Goal: Information Seeking & Learning: Stay updated

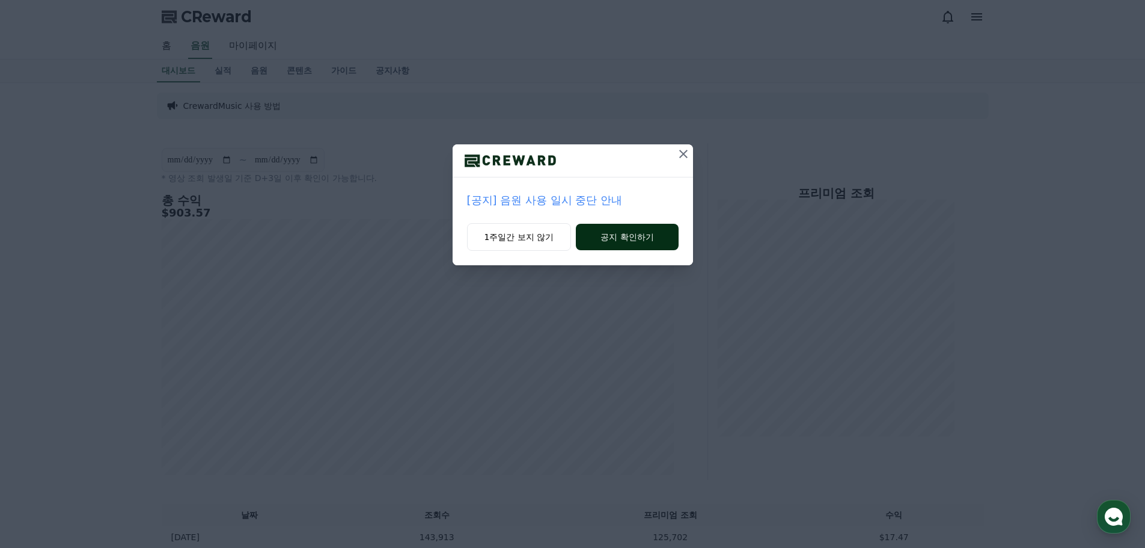
click at [647, 235] on button "공지 확인하기" at bounding box center [627, 237] width 102 height 26
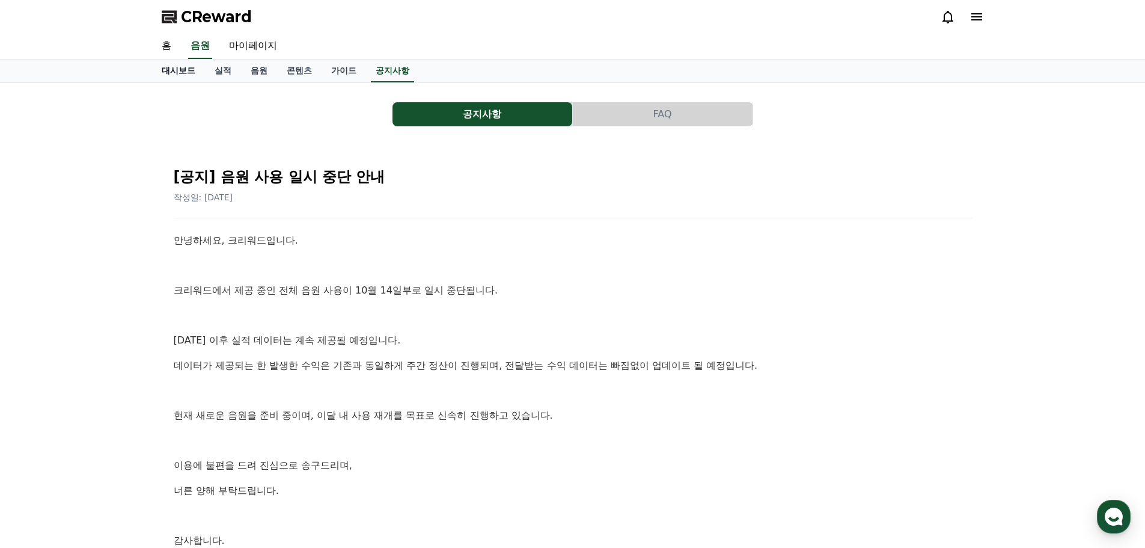
click at [168, 72] on link "대시보드" at bounding box center [178, 71] width 53 height 23
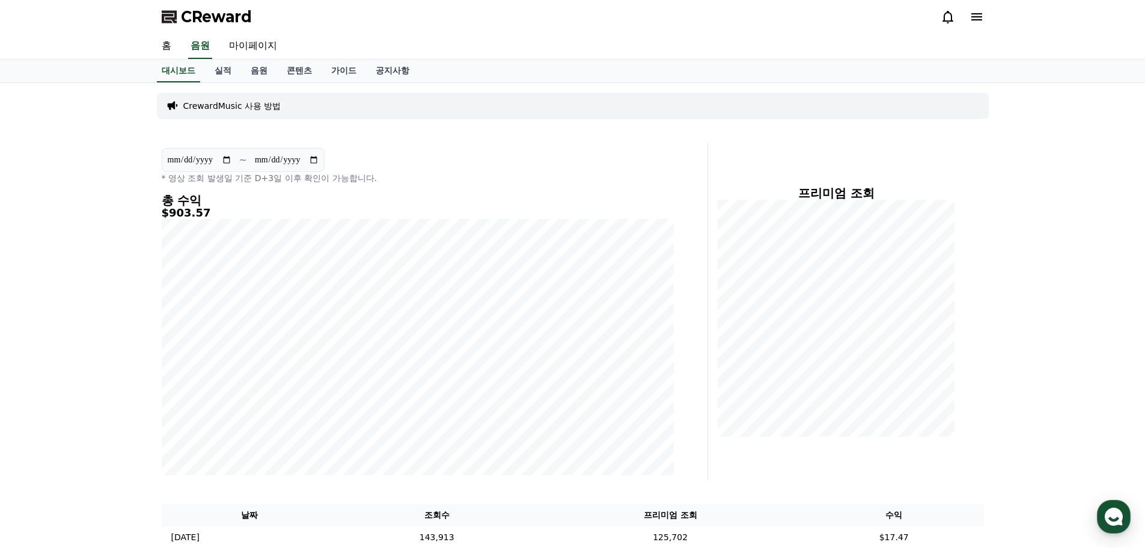
click at [945, 18] on icon at bounding box center [948, 17] width 14 height 14
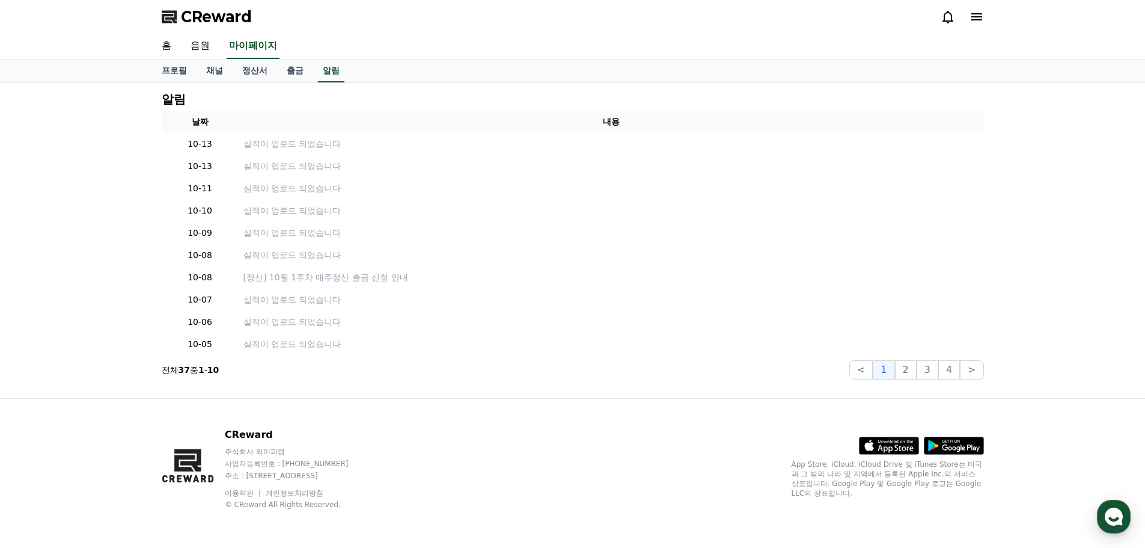
click at [202, 16] on span "CReward" at bounding box center [216, 16] width 71 height 19
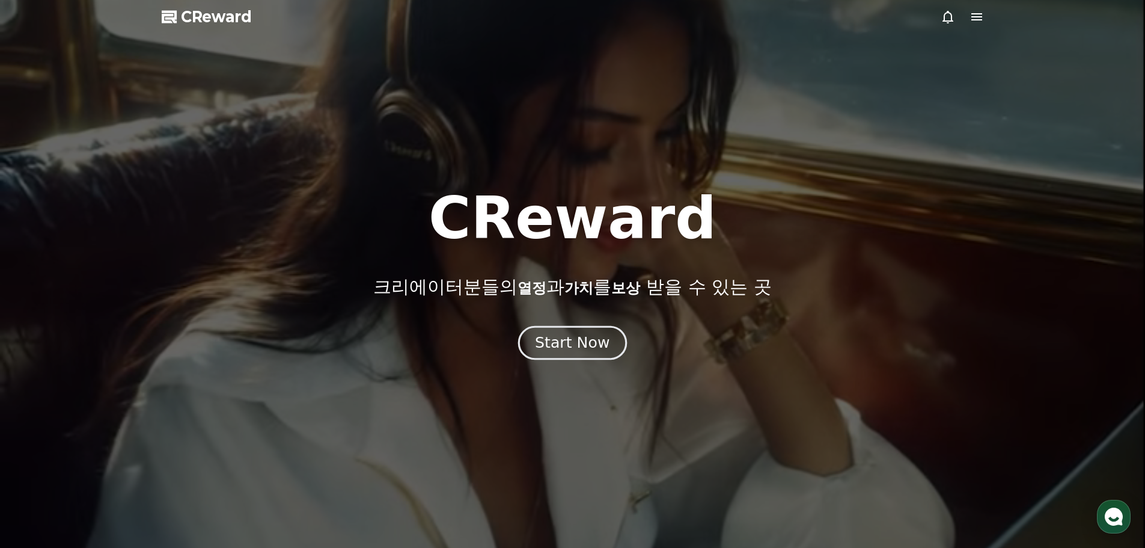
click at [575, 343] on div "Start Now" at bounding box center [572, 342] width 75 height 20
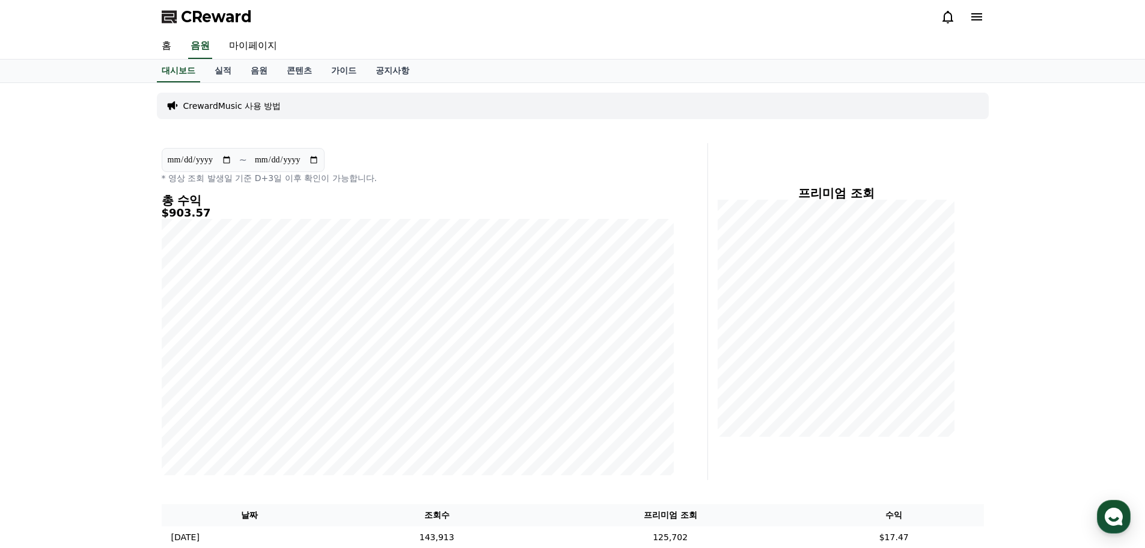
click at [952, 16] on icon at bounding box center [948, 17] width 11 height 13
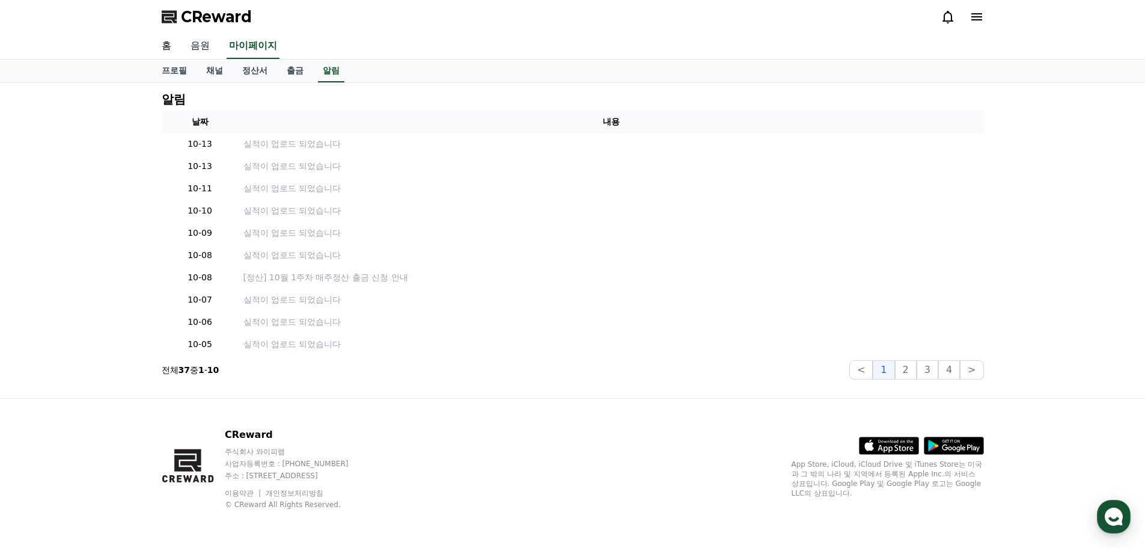
click at [204, 47] on link "음원" at bounding box center [200, 46] width 38 height 25
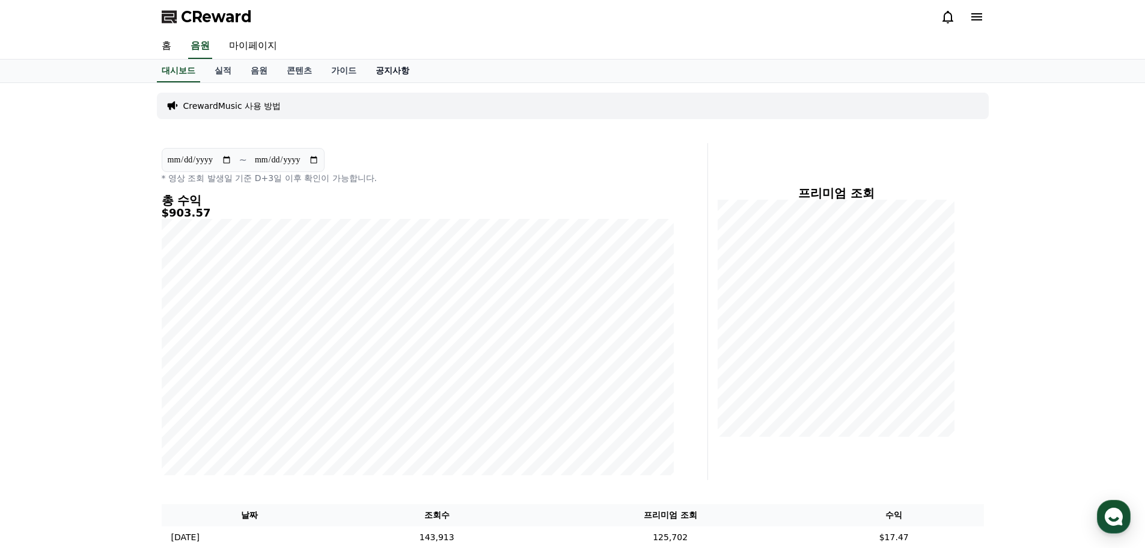
click at [393, 69] on link "공지사항" at bounding box center [392, 71] width 53 height 23
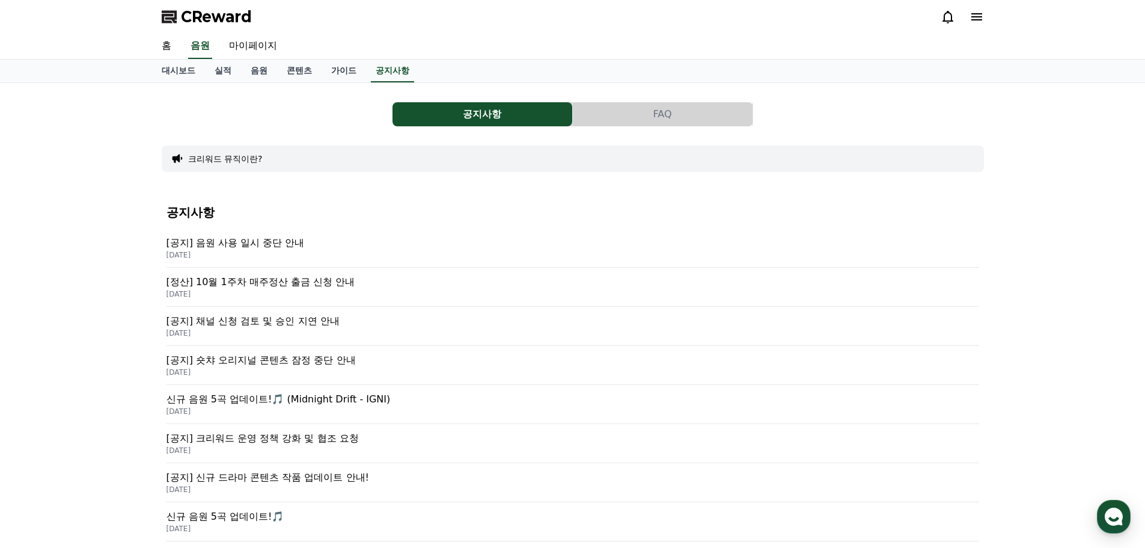
click at [292, 243] on p "[공지] 음원 사용 일시 중단 안내" at bounding box center [573, 243] width 813 height 14
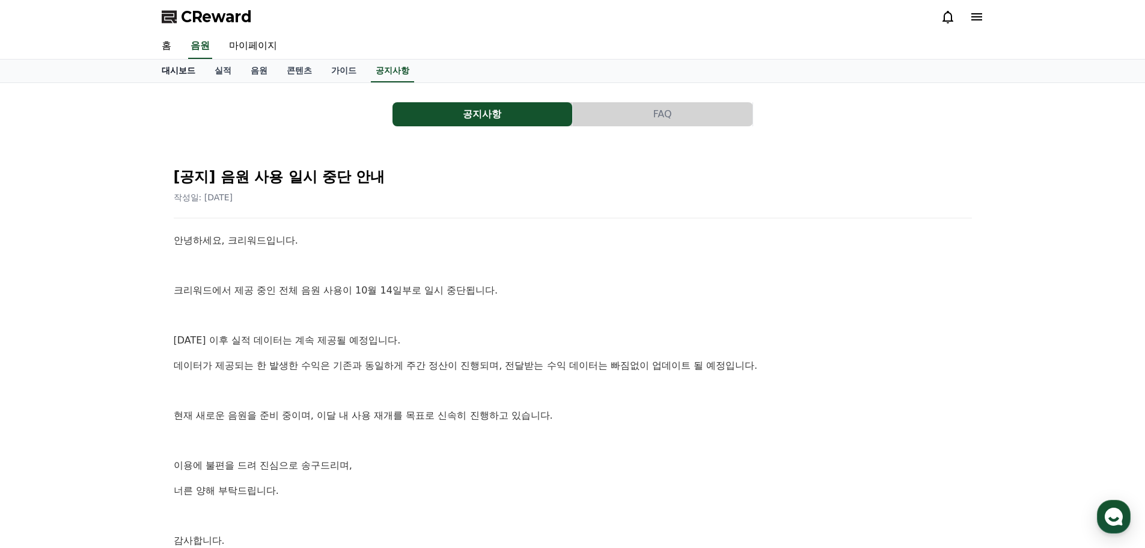
click at [180, 75] on link "대시보드" at bounding box center [178, 71] width 53 height 23
